Goal: Communication & Community: Answer question/provide support

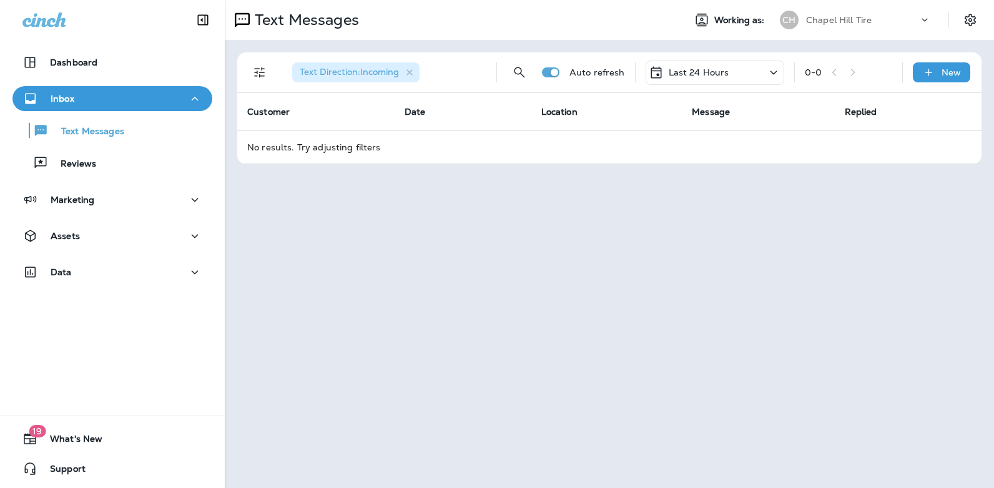
click at [775, 74] on icon at bounding box center [773, 73] width 7 height 4
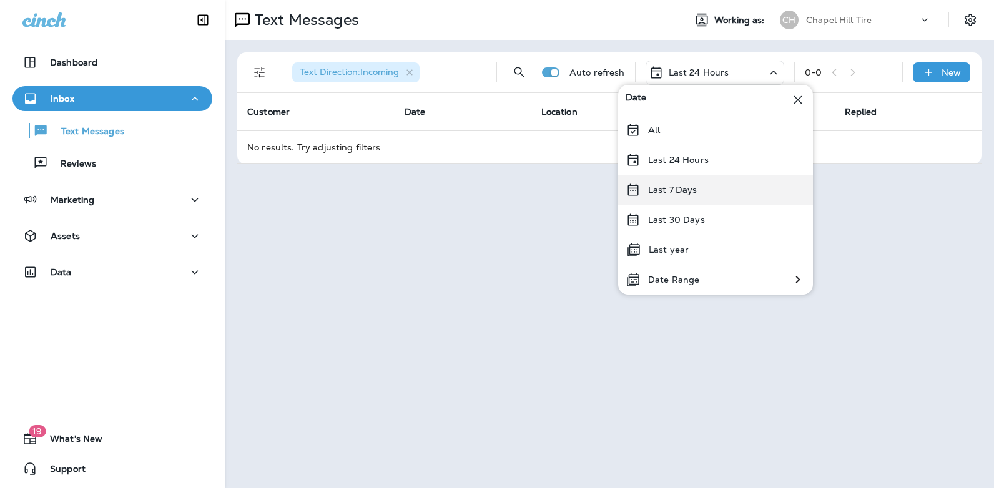
click at [709, 190] on div "Last 7 Days" at bounding box center [715, 190] width 195 height 30
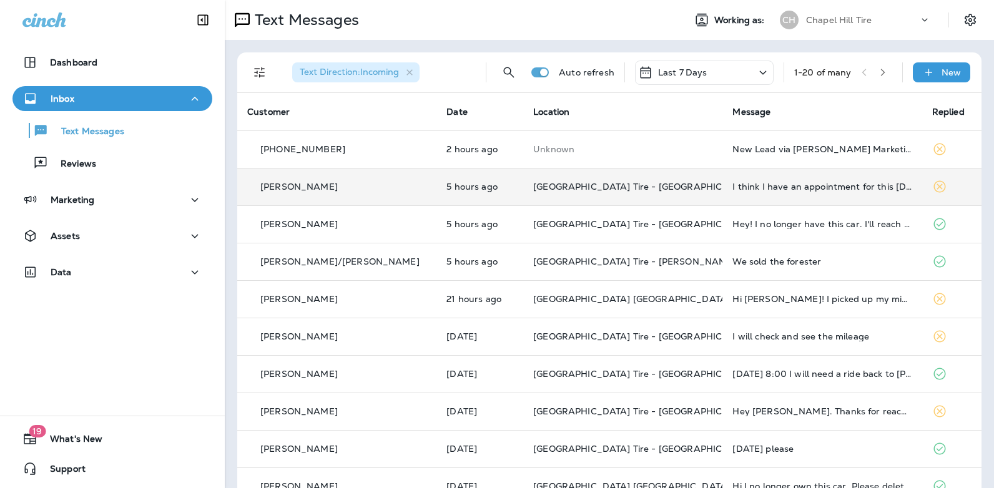
click at [736, 192] on td "I think I have an appointment for this [DATE] for a headlamp fix, as well as th…" at bounding box center [821, 186] width 199 height 37
click at [736, 192] on div at bounding box center [831, 244] width 412 height 468
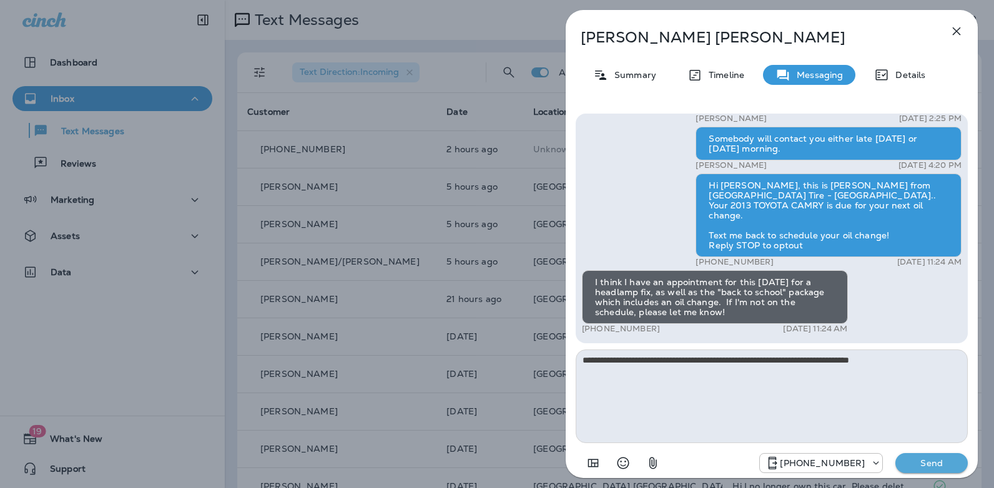
type textarea "**********"
click at [936, 464] on p "Send" at bounding box center [931, 463] width 52 height 11
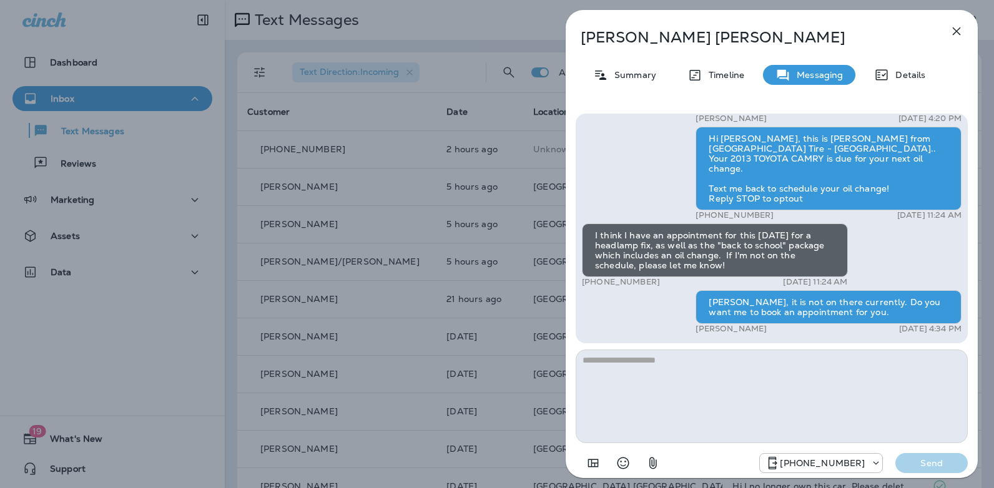
click at [951, 31] on icon "button" at bounding box center [956, 31] width 15 height 15
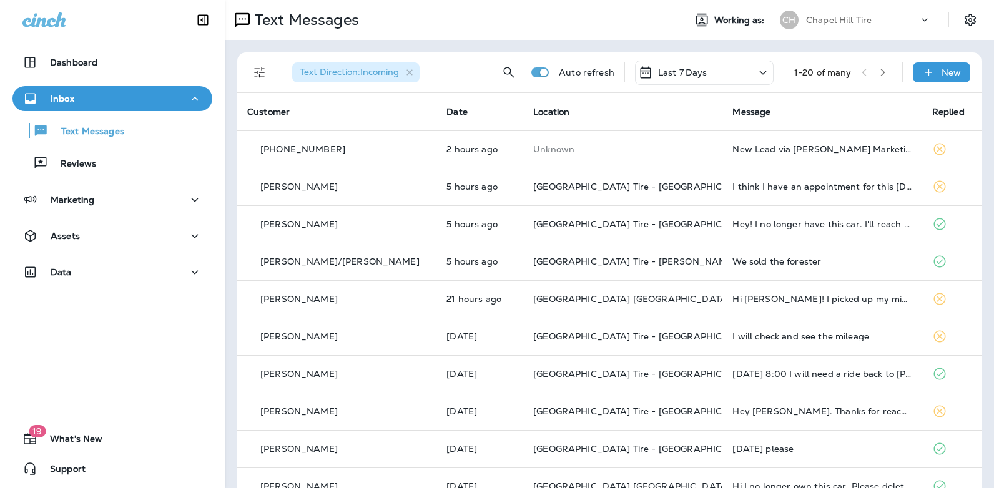
click at [755, 72] on icon at bounding box center [762, 73] width 15 height 16
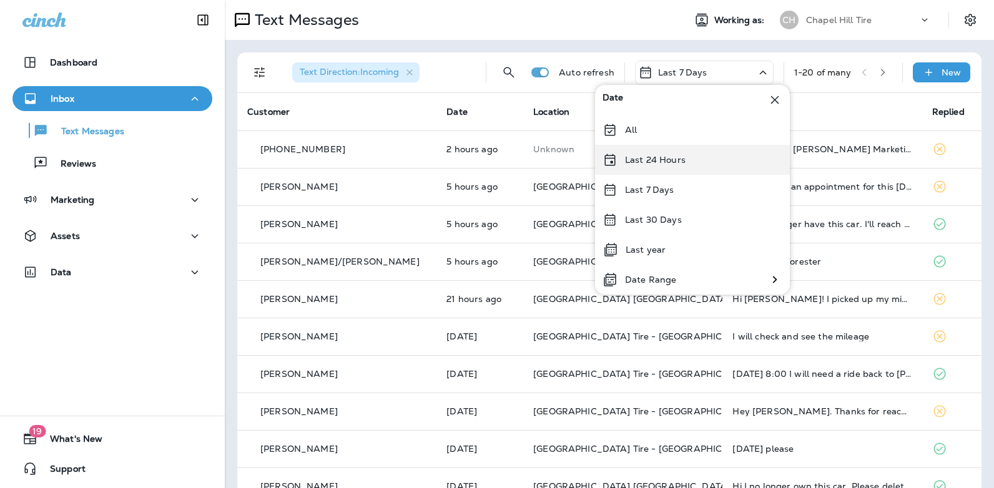
click at [699, 161] on div "Last 24 Hours" at bounding box center [692, 160] width 195 height 30
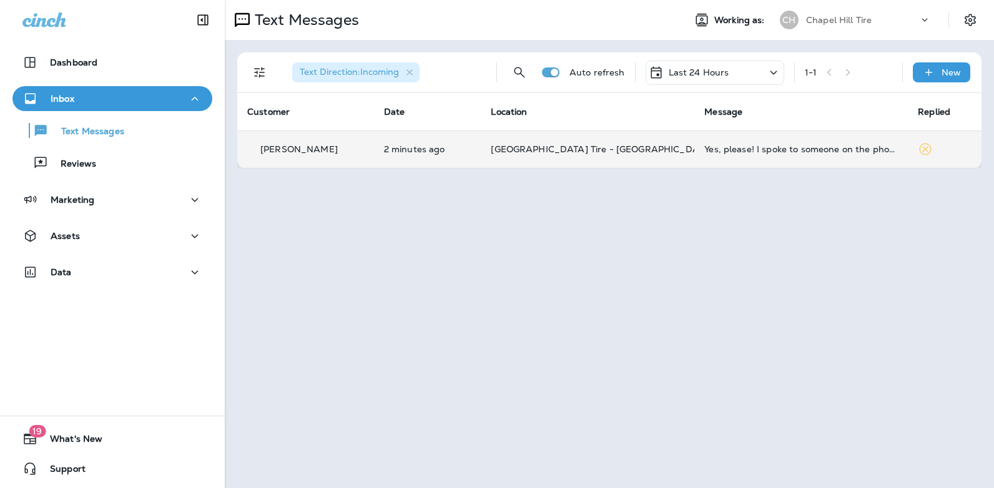
click at [784, 148] on div "Yes, please! I spoke to someone on the phone about it all. You're on [GEOGRAPHI…" at bounding box center [800, 149] width 193 height 10
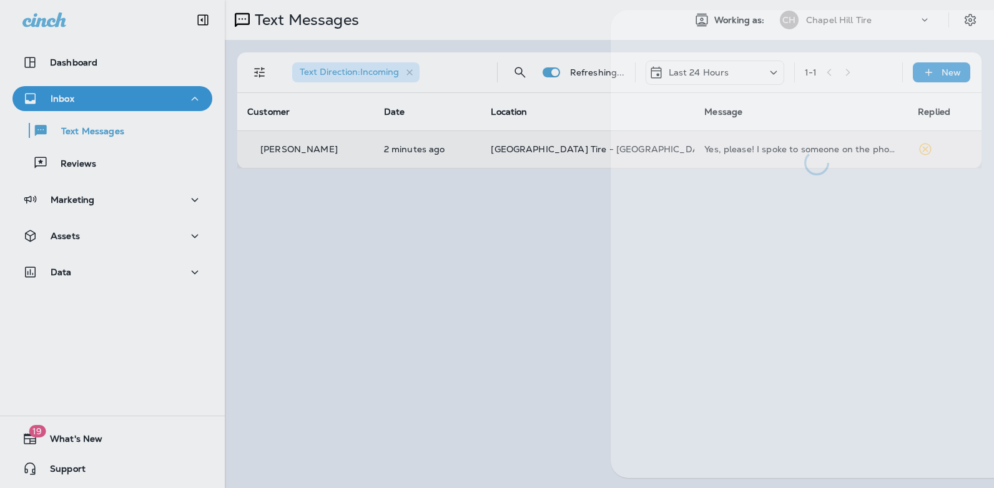
click at [784, 148] on div at bounding box center [816, 92] width 412 height 165
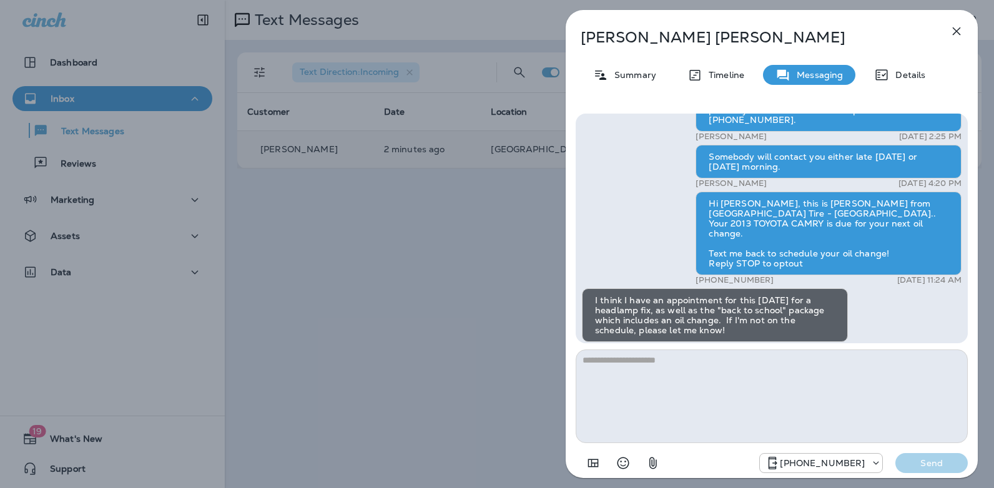
scroll to position [-90, 0]
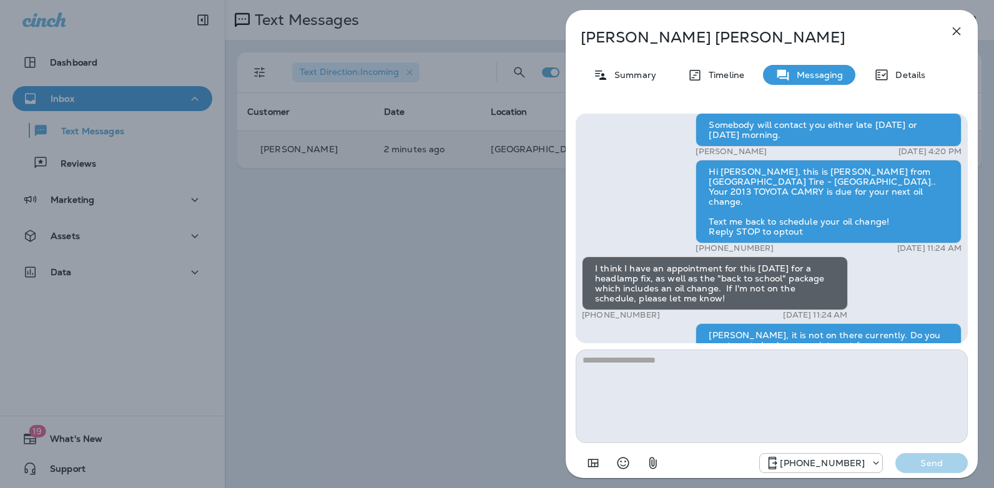
drag, startPoint x: 652, startPoint y: 312, endPoint x: 593, endPoint y: 316, distance: 58.8
click at [593, 316] on div "+1 (919) 448-6127 [DATE] 11:24 AM" at bounding box center [715, 315] width 266 height 10
copy p "[PHONE_NUMBER]"
drag, startPoint x: 967, startPoint y: 311, endPoint x: 967, endPoint y: 336, distance: 25.0
click at [967, 336] on div "Hi [PERSON_NAME]! Thank you for choosing [GEOGRAPHIC_DATA] [GEOGRAPHIC_DATA].. …" at bounding box center [772, 295] width 412 height 382
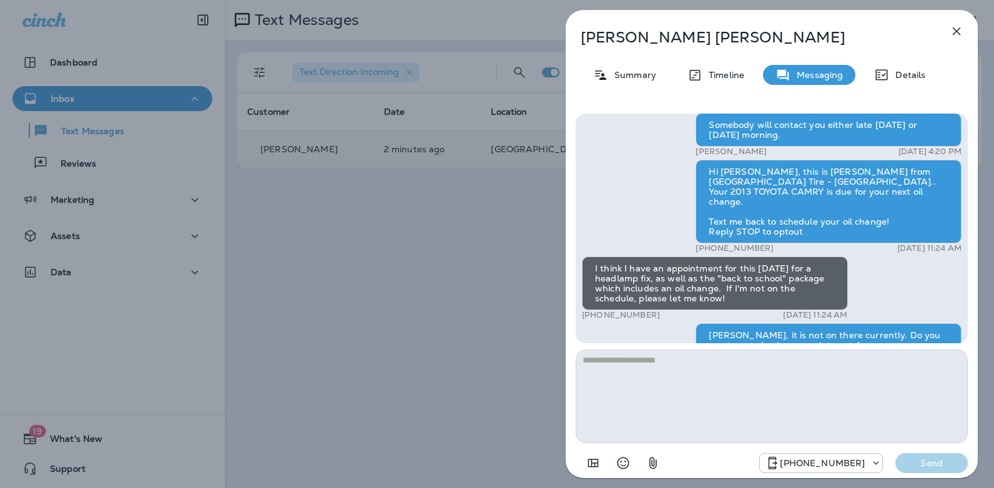
scroll to position [0, 0]
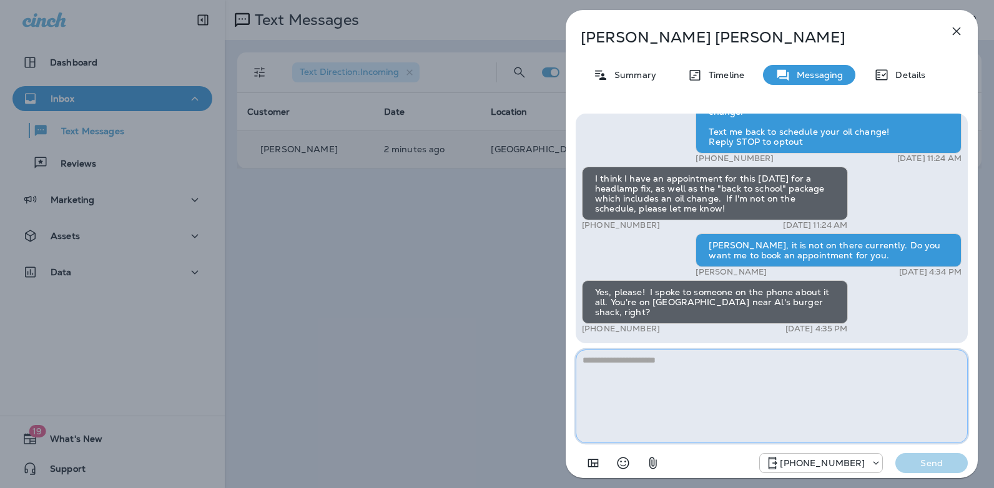
click at [650, 371] on textarea at bounding box center [771, 397] width 392 height 94
type textarea "**********"
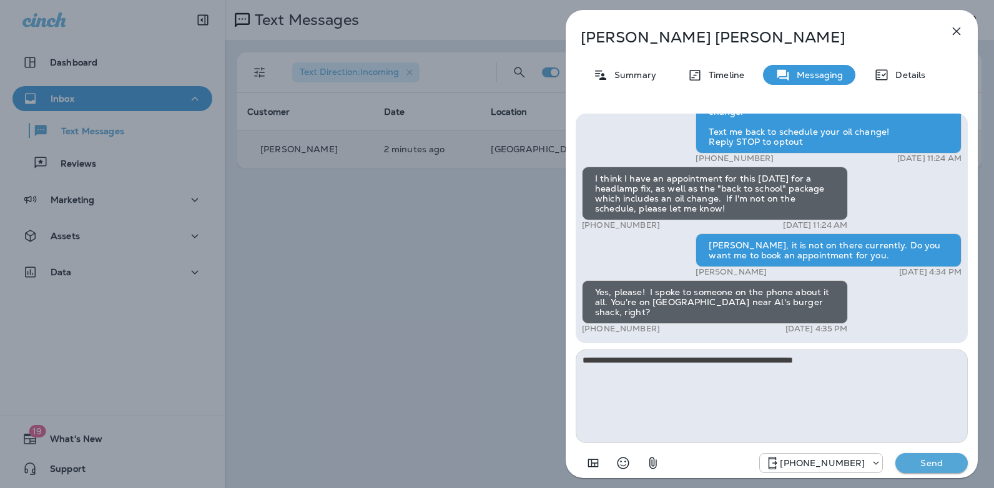
click at [944, 463] on p "Send" at bounding box center [931, 463] width 52 height 11
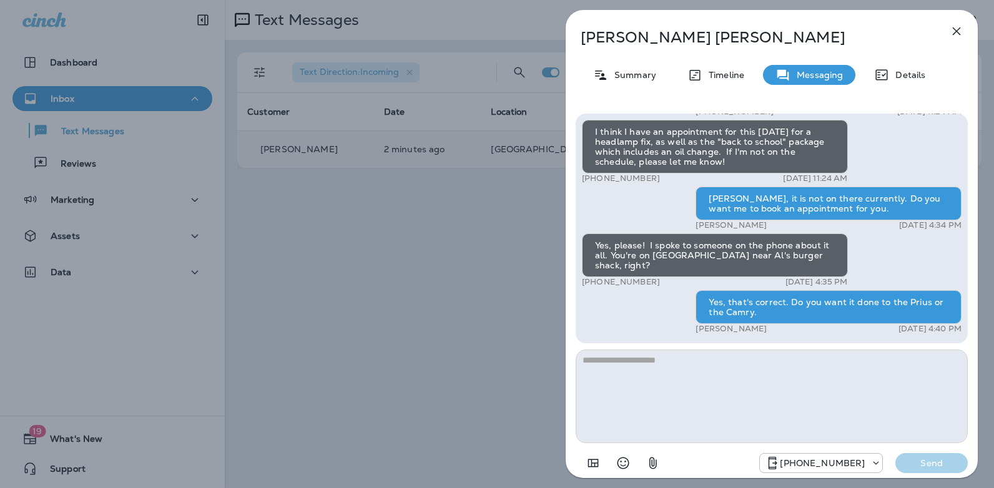
click at [959, 35] on icon "button" at bounding box center [956, 31] width 15 height 15
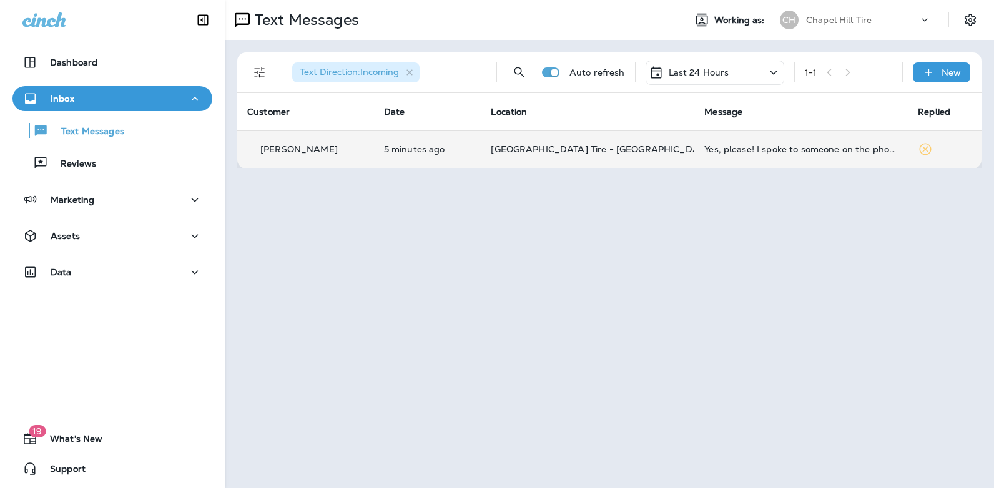
click at [775, 68] on icon at bounding box center [773, 73] width 15 height 16
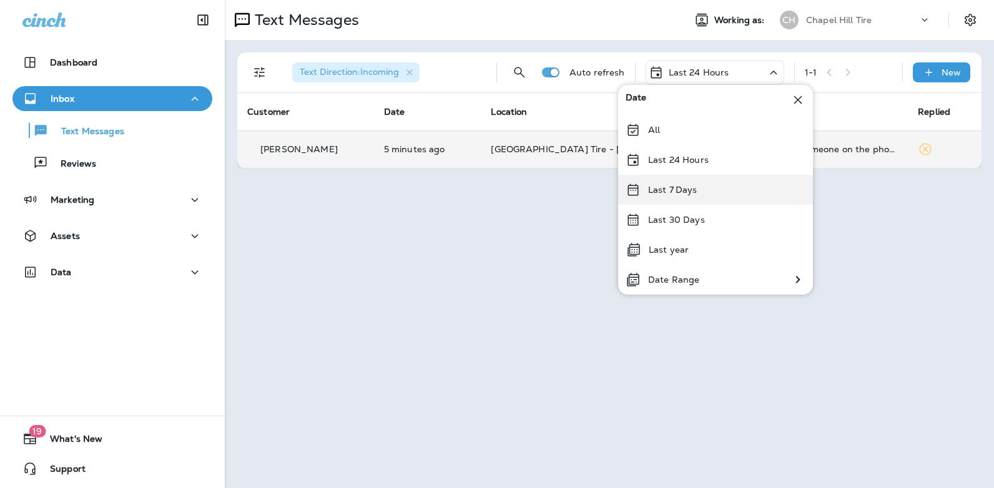
click at [721, 190] on div "Last 7 Days" at bounding box center [715, 190] width 195 height 30
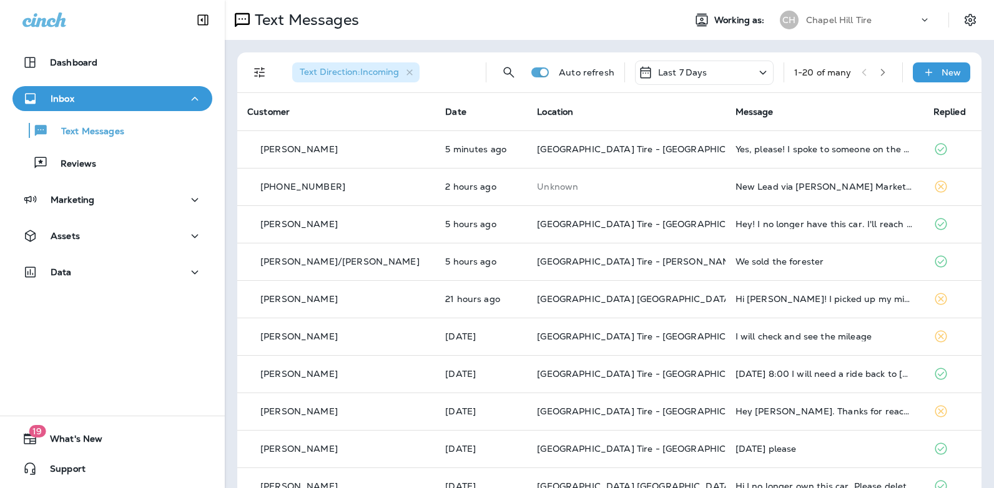
click at [755, 73] on icon at bounding box center [762, 73] width 15 height 16
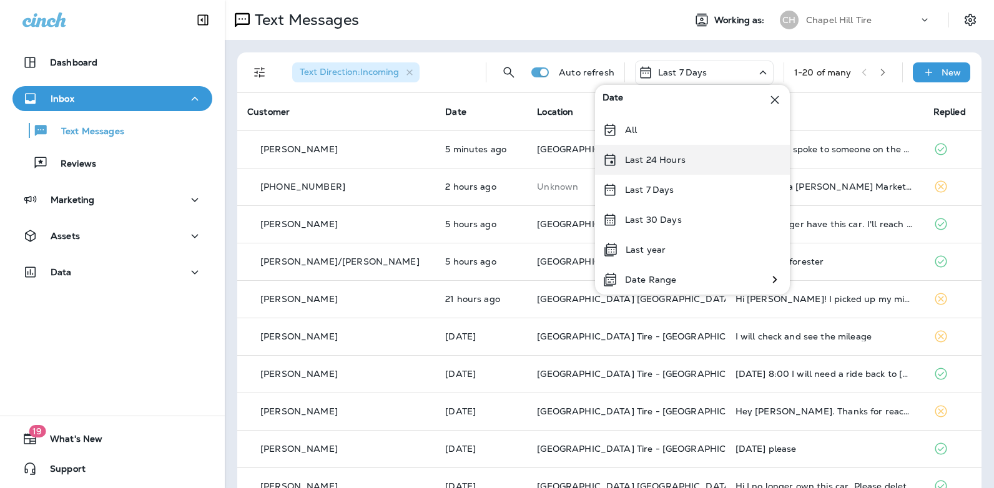
click at [685, 159] on div "Last 24 Hours" at bounding box center [692, 160] width 195 height 30
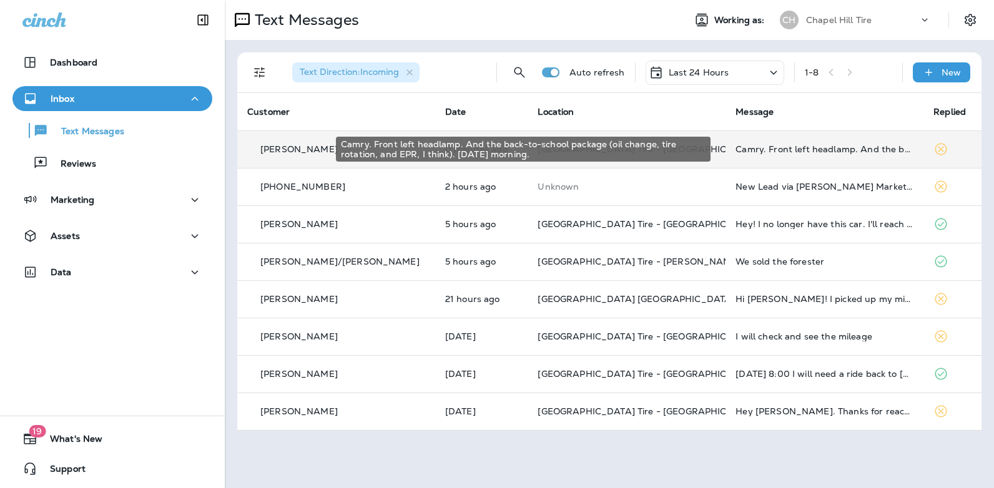
click at [795, 148] on div "Camry. Front left headlamp. And the back-to-school package (oil change, tire ro…" at bounding box center [824, 149] width 178 height 10
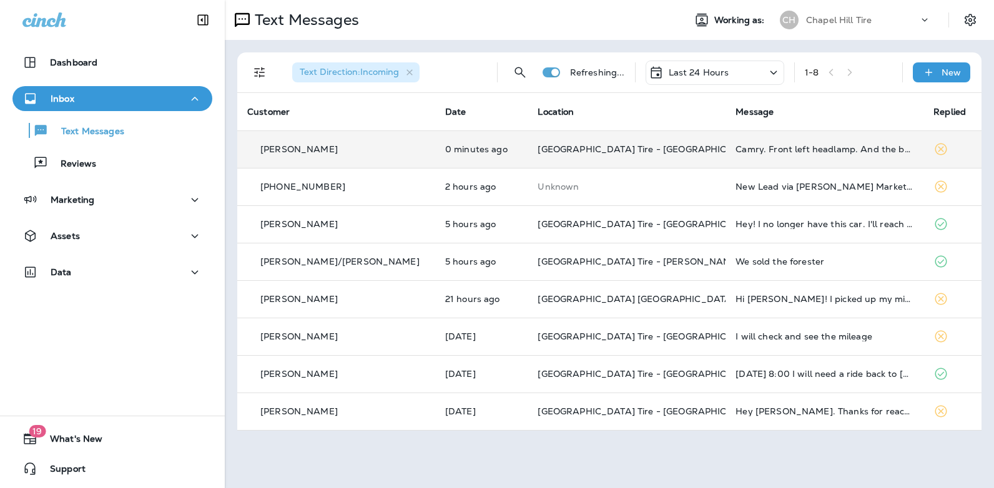
click at [795, 148] on div at bounding box center [834, 92] width 412 height 165
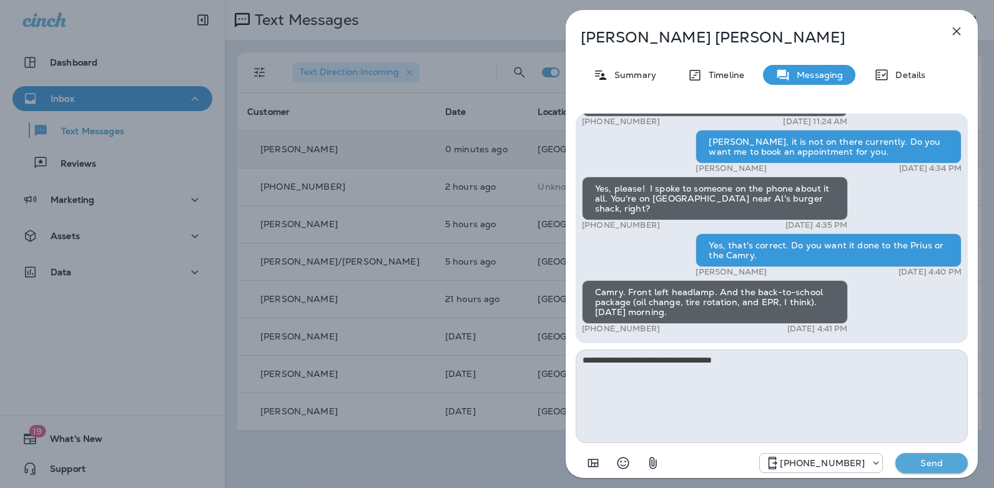
type textarea "**********"
click at [933, 468] on p "Send" at bounding box center [931, 463] width 52 height 11
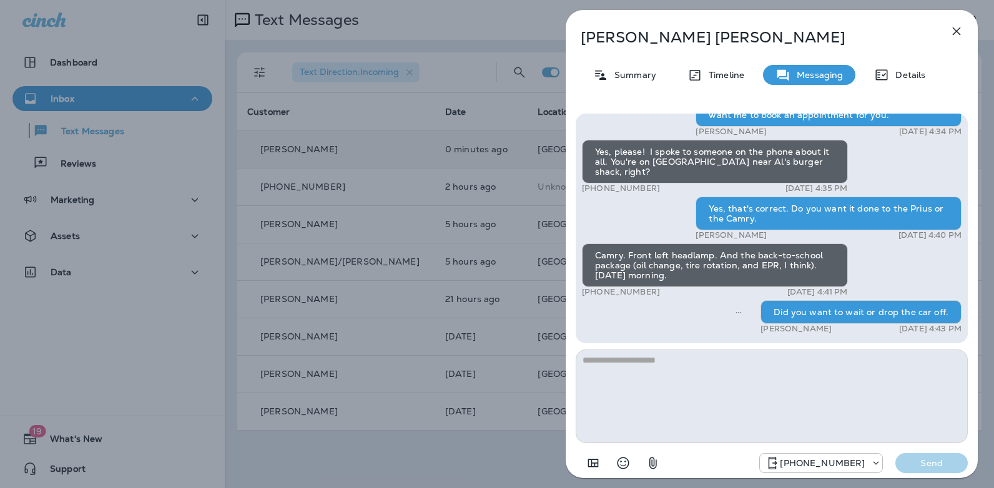
click at [954, 27] on icon "button" at bounding box center [956, 31] width 15 height 15
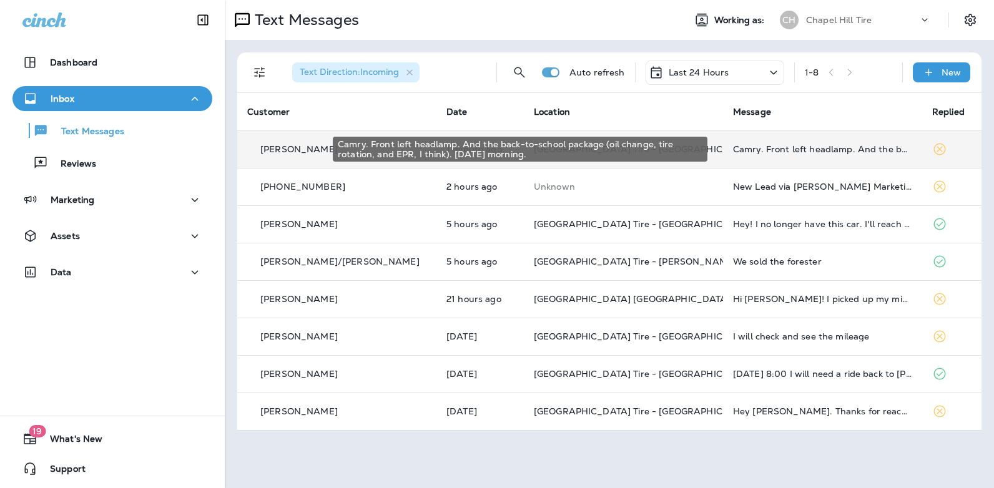
click at [765, 150] on div "Camry. Front left headlamp. And the back-to-school package (oil change, tire ro…" at bounding box center [822, 149] width 179 height 10
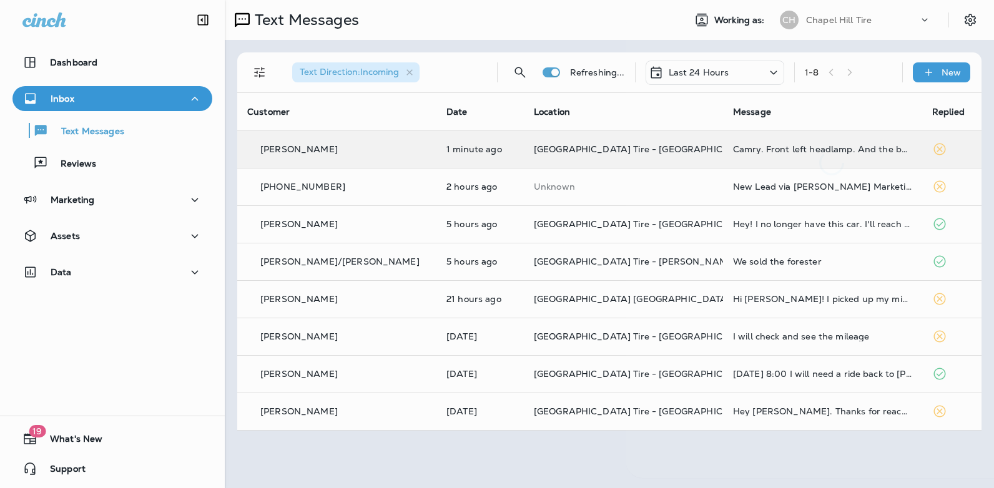
click at [765, 150] on div at bounding box center [831, 92] width 412 height 165
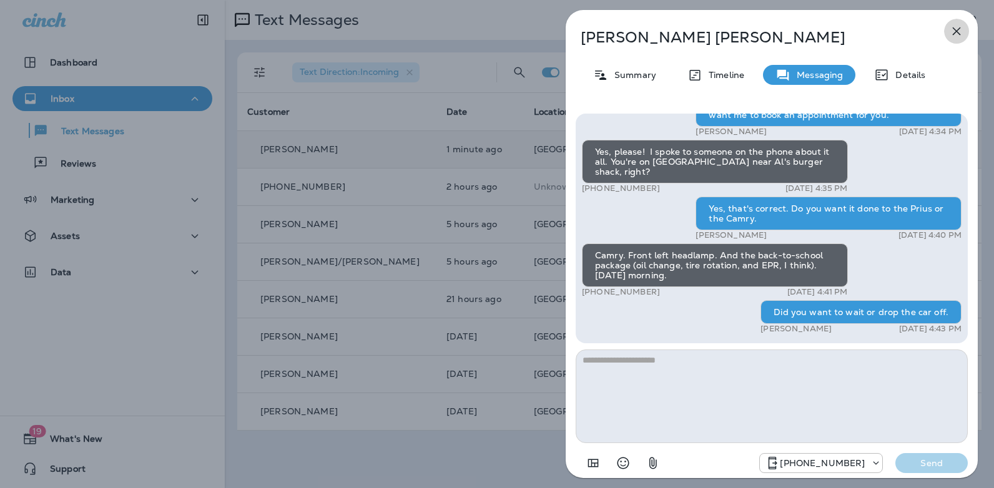
click at [958, 27] on icon "button" at bounding box center [956, 31] width 15 height 15
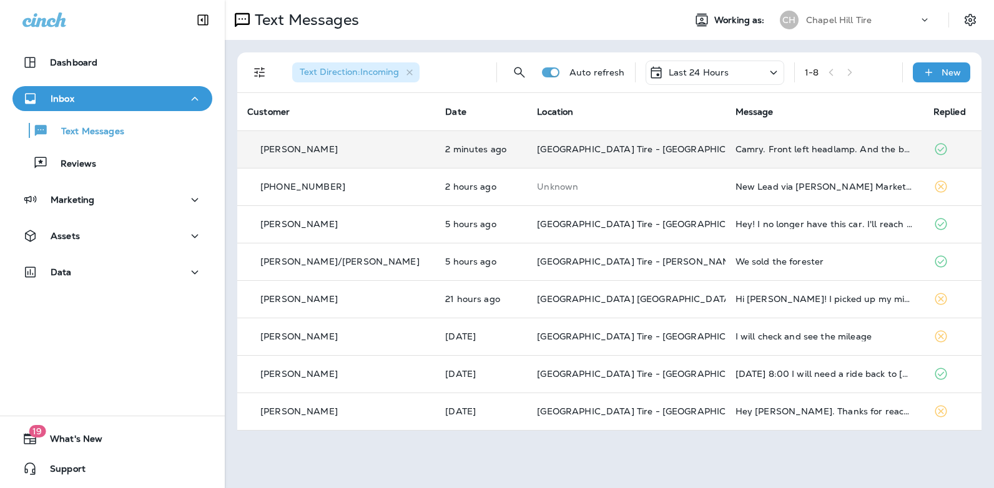
click at [772, 67] on icon at bounding box center [773, 73] width 15 height 16
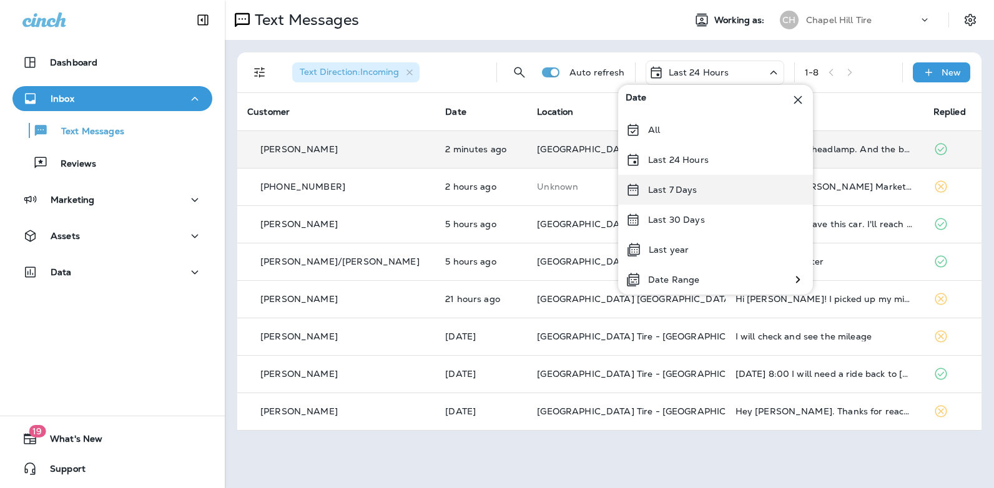
click at [717, 184] on div "Last 7 Days" at bounding box center [715, 190] width 195 height 30
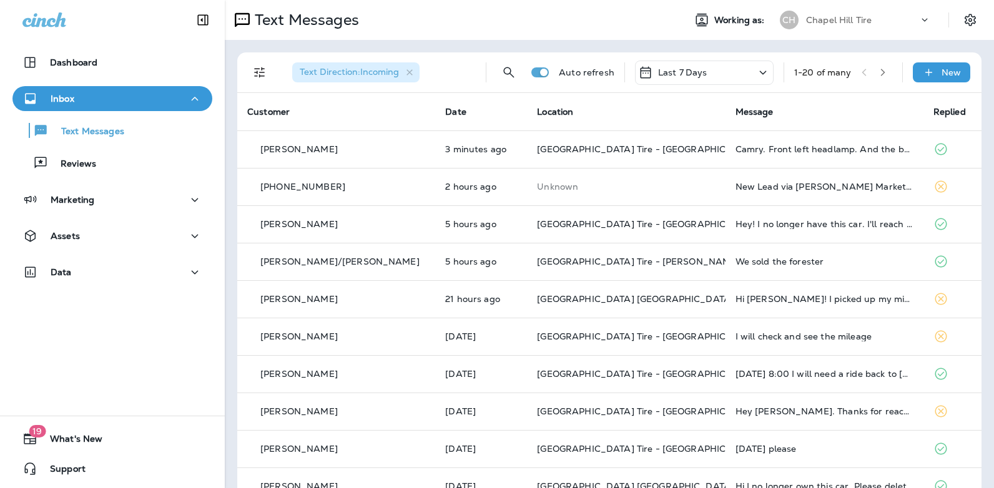
click at [755, 69] on icon at bounding box center [762, 73] width 15 height 16
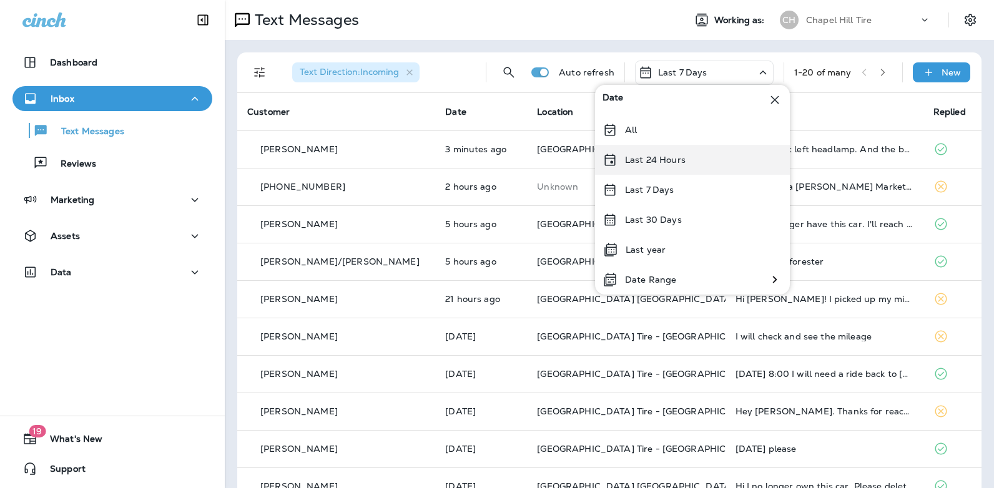
click at [702, 163] on div "Last 24 Hours" at bounding box center [692, 160] width 195 height 30
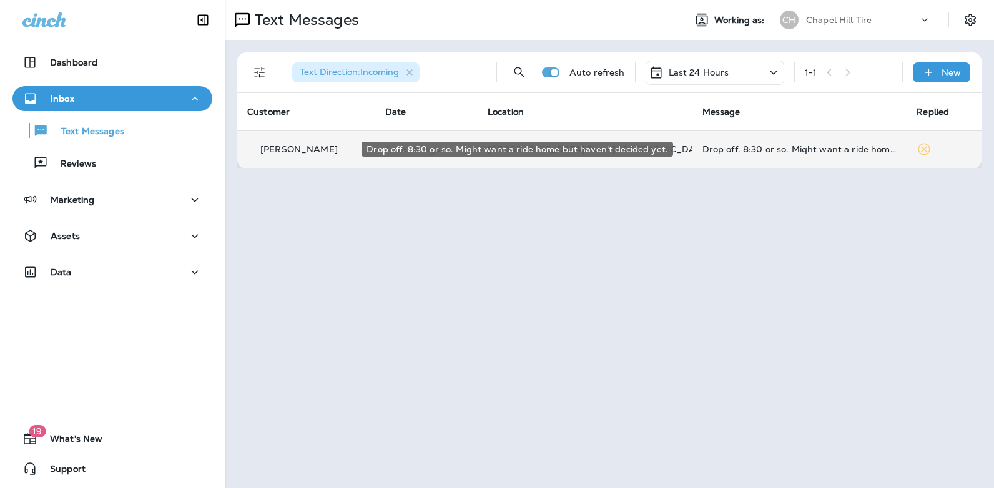
click at [777, 145] on div "Drop off. 8:30 or so. Might want a ride home but haven't decided yet." at bounding box center [799, 149] width 195 height 10
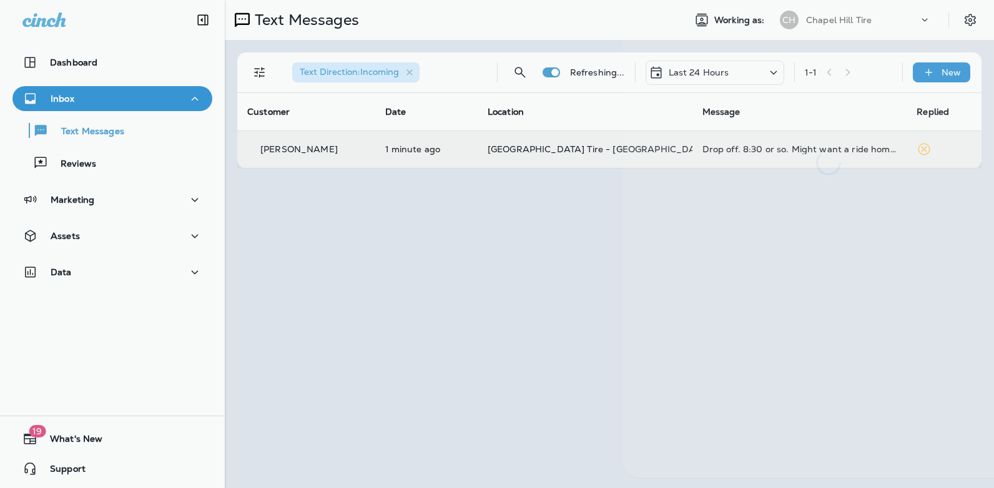
click at [777, 145] on div at bounding box center [828, 92] width 412 height 165
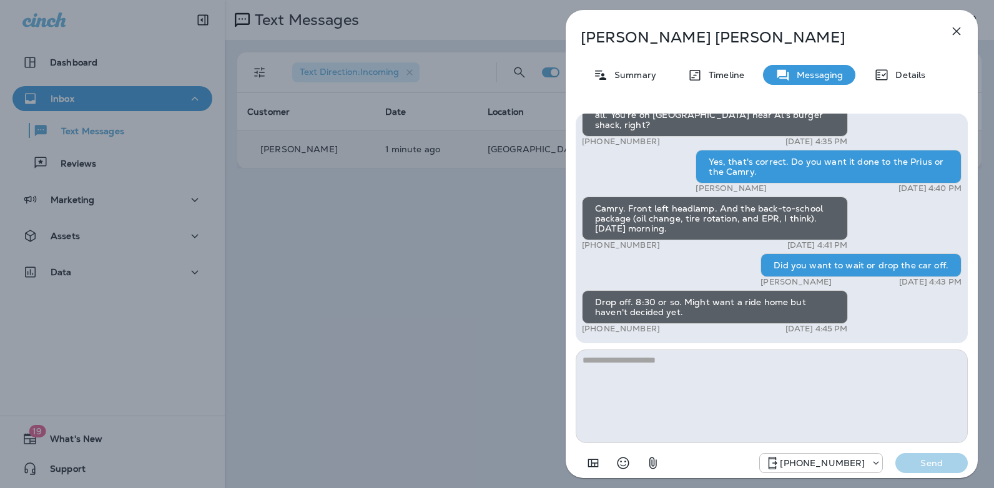
click at [622, 361] on textarea at bounding box center [771, 397] width 392 height 94
type textarea "**********"
click at [924, 471] on button "Send" at bounding box center [931, 463] width 72 height 20
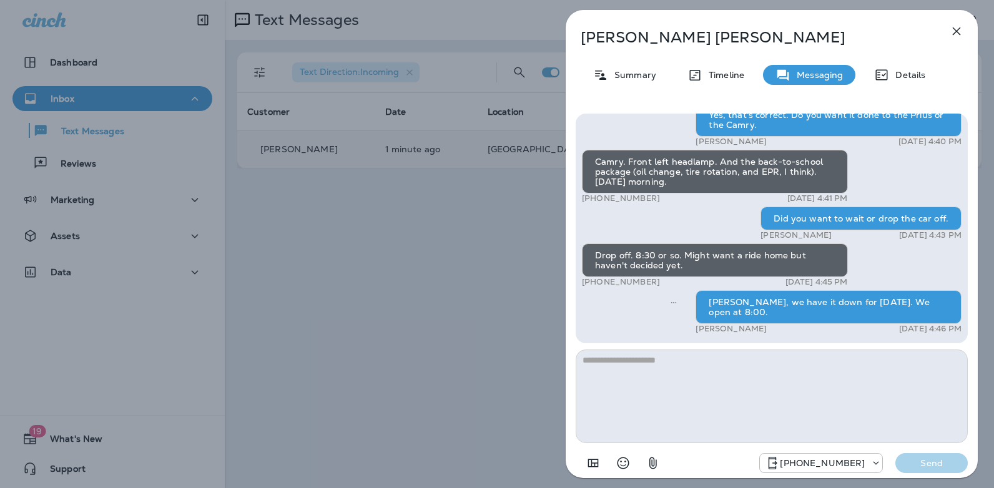
click at [953, 37] on icon "button" at bounding box center [956, 31] width 15 height 15
